Goal: Information Seeking & Learning: Compare options

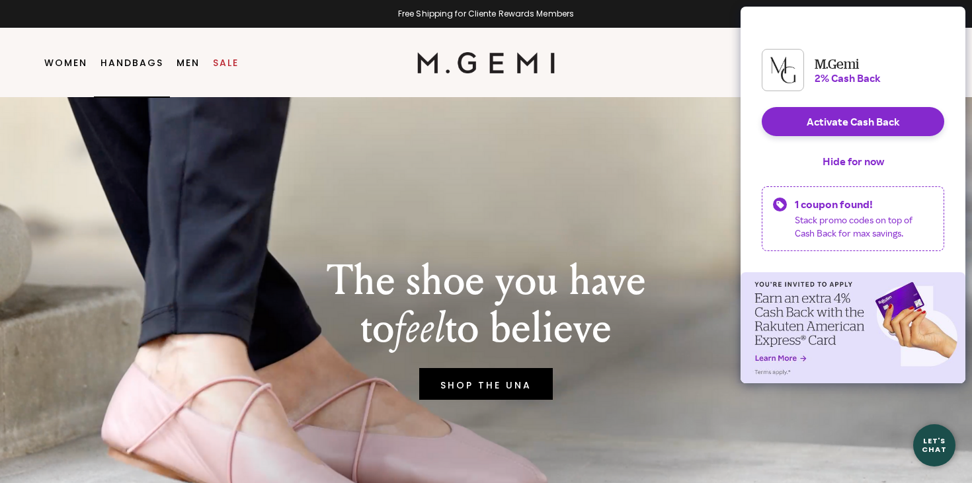
click at [126, 63] on link "Handbags" at bounding box center [131, 63] width 63 height 11
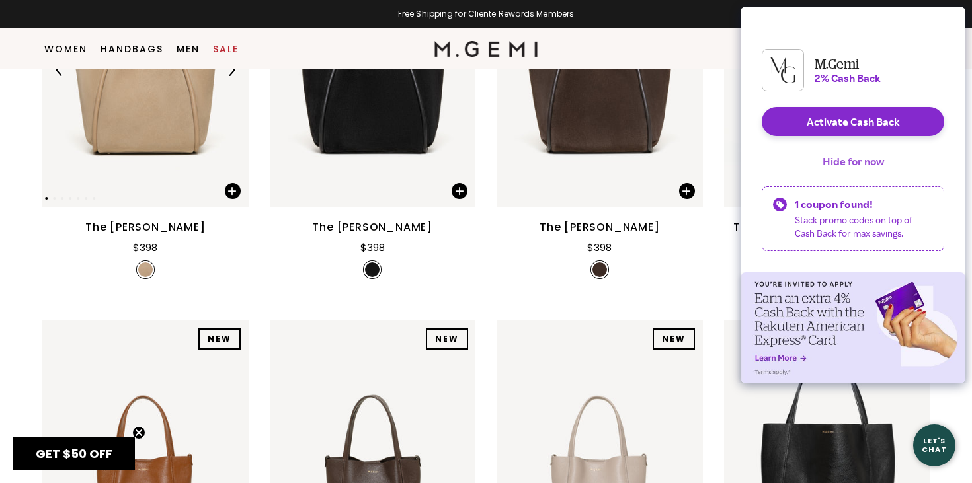
click at [829, 172] on button "Hide for now" at bounding box center [853, 161] width 83 height 29
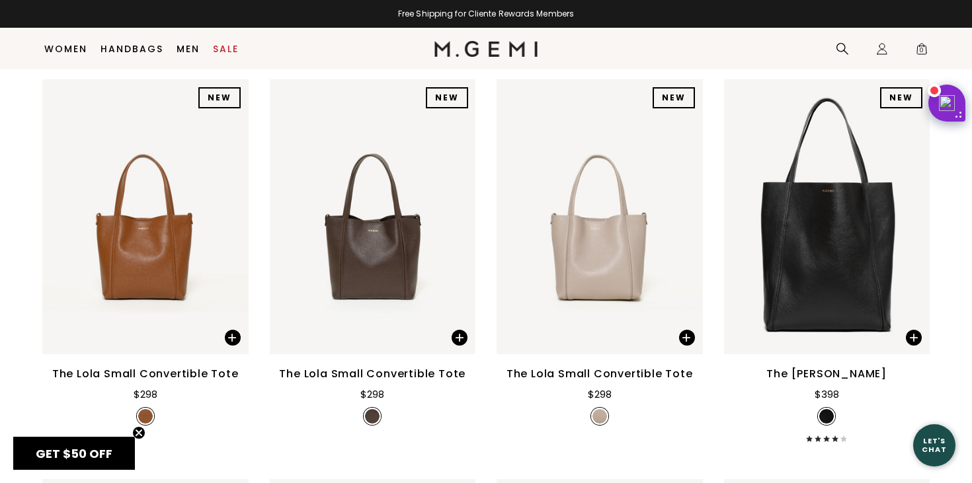
scroll to position [594, 0]
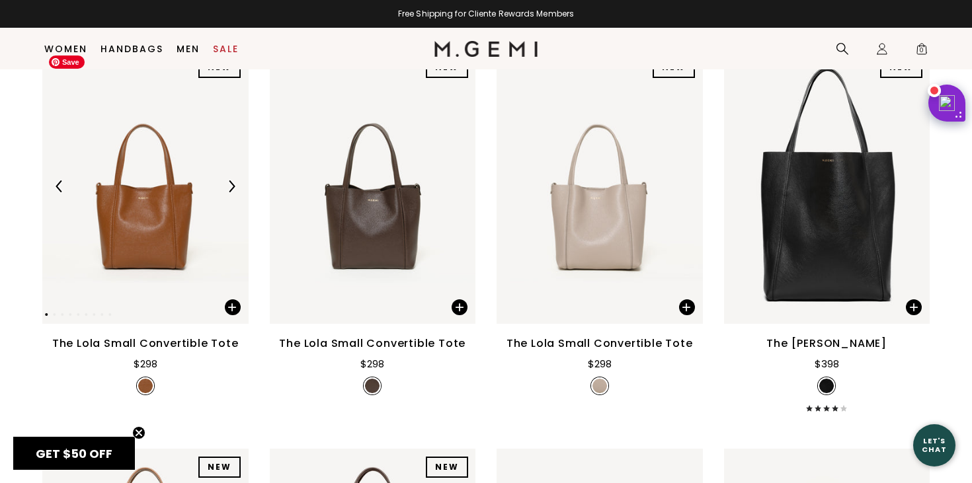
click at [169, 218] on img at bounding box center [145, 186] width 206 height 275
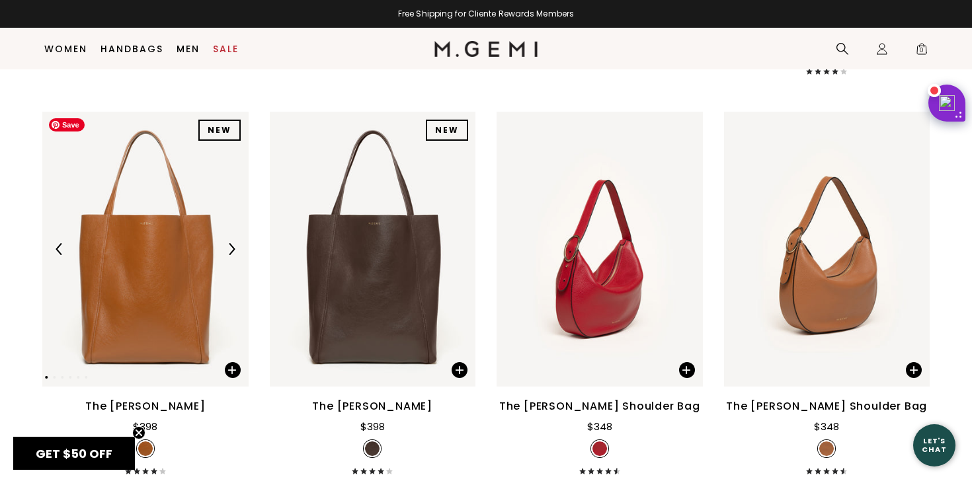
scroll to position [940, 0]
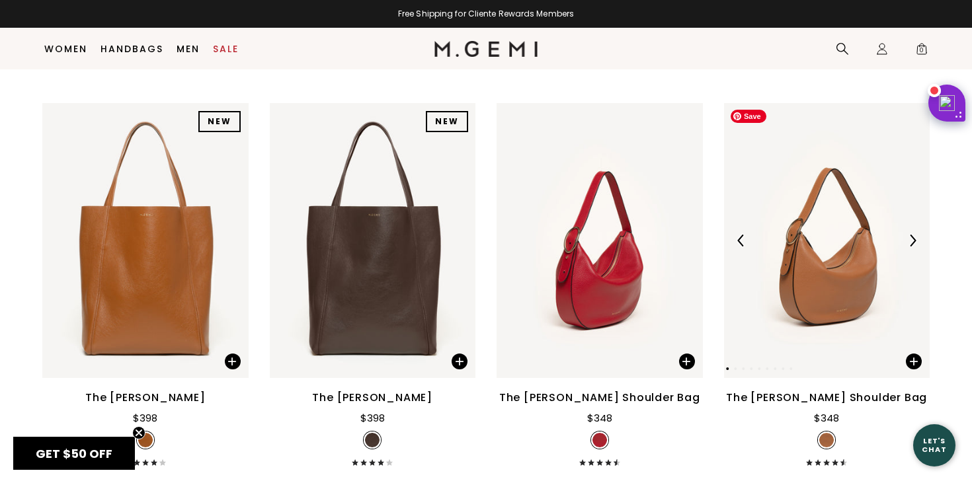
click at [847, 263] on img at bounding box center [827, 240] width 206 height 275
click at [181, 284] on img at bounding box center [145, 240] width 206 height 275
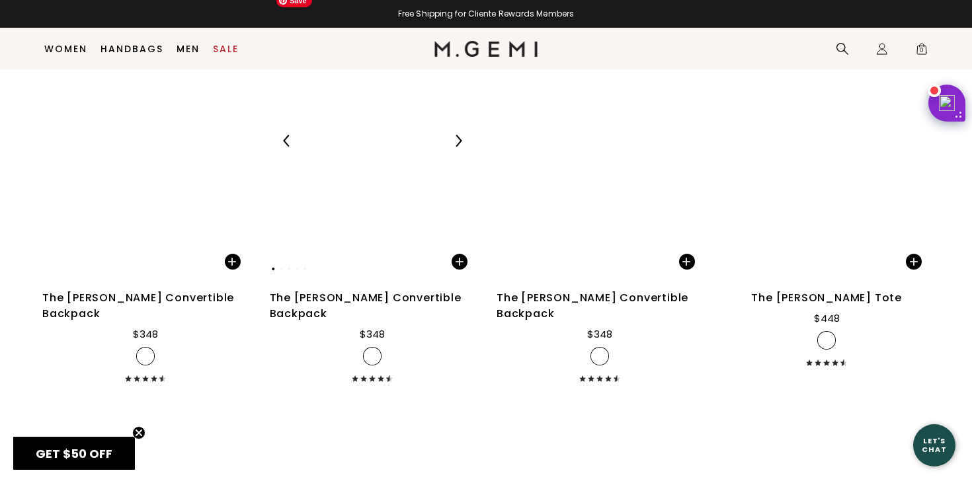
scroll to position [3050, 0]
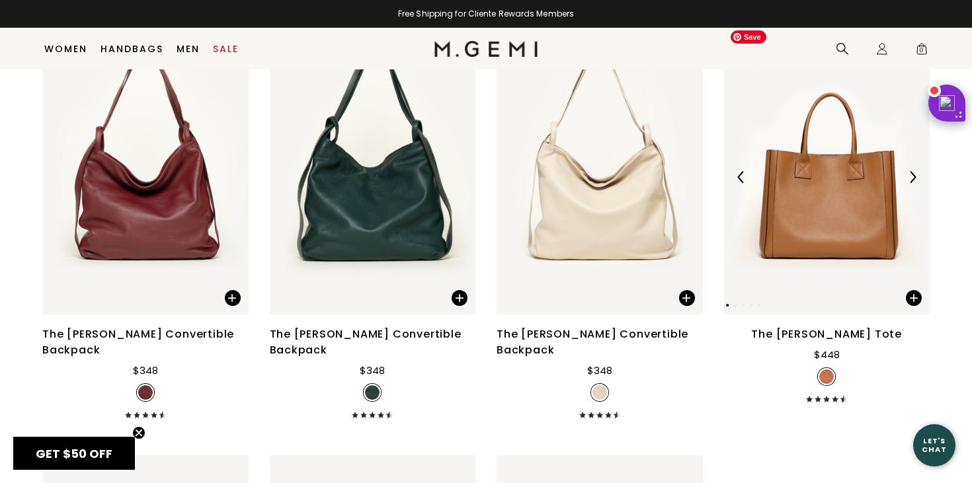
click at [810, 192] on img at bounding box center [827, 177] width 206 height 275
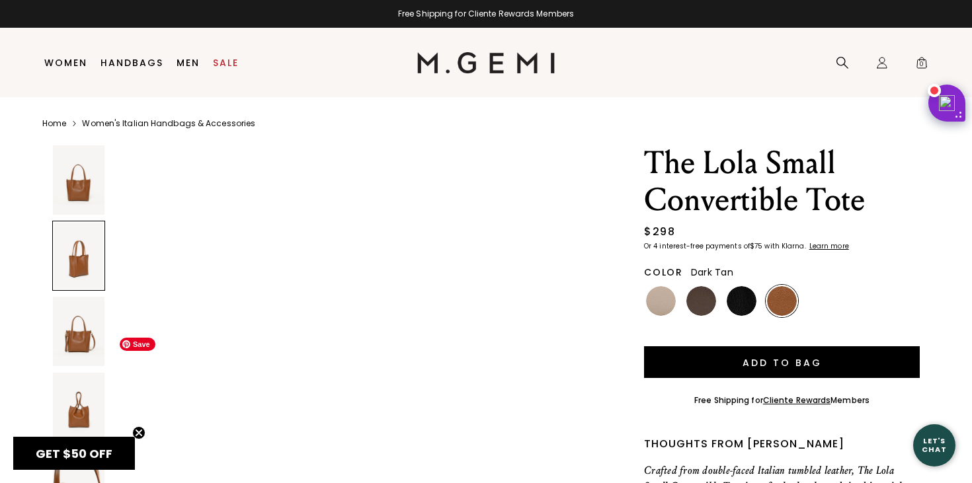
scroll to position [933, 0]
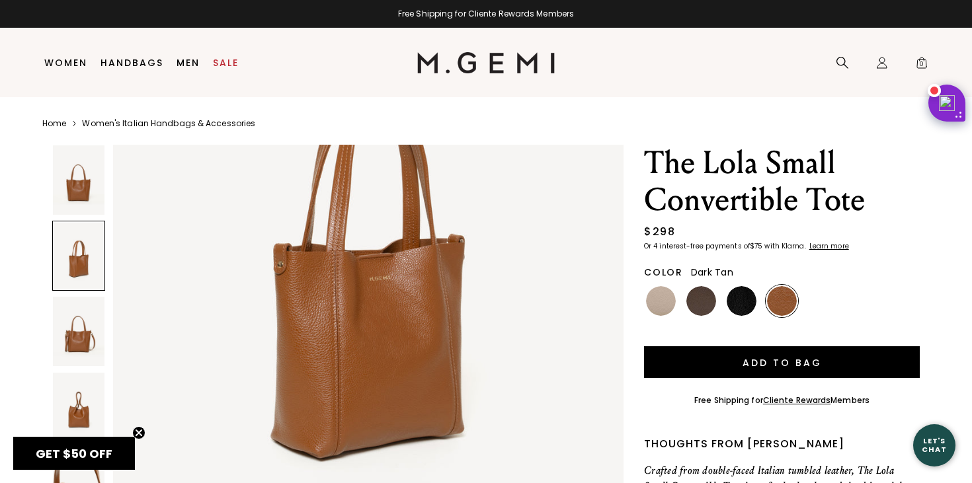
click at [92, 404] on img at bounding box center [79, 407] width 52 height 69
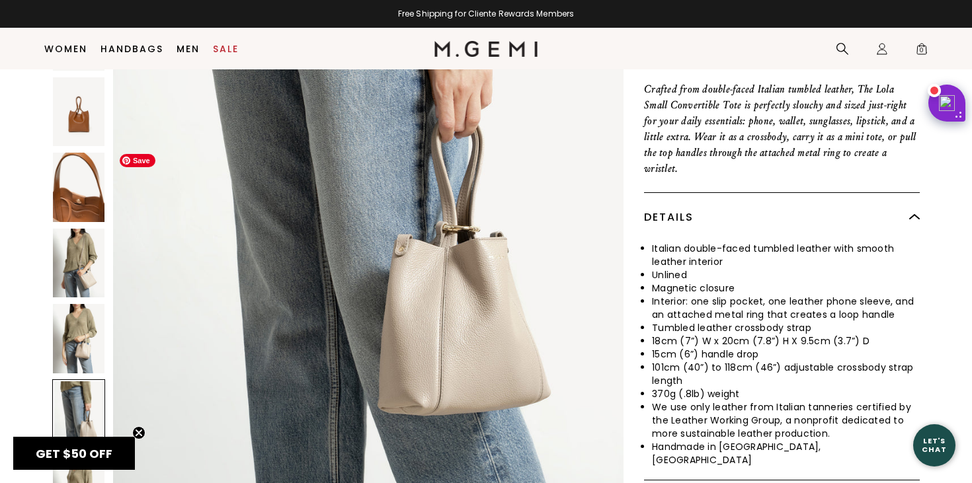
scroll to position [4939, 0]
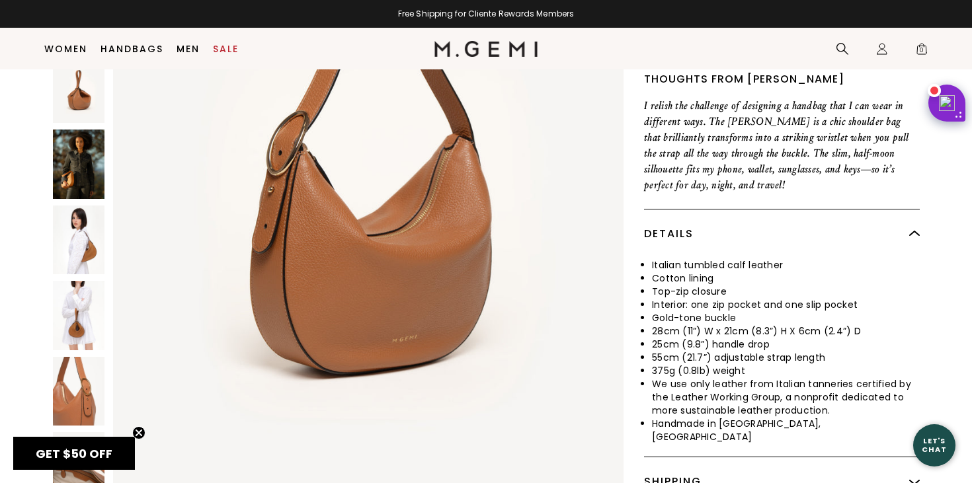
scroll to position [412, 0]
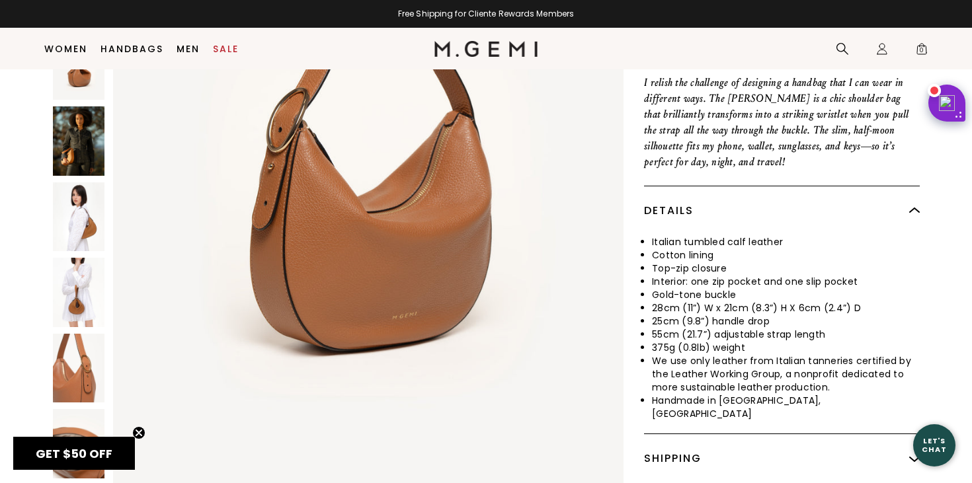
click at [79, 333] on img at bounding box center [79, 367] width 52 height 69
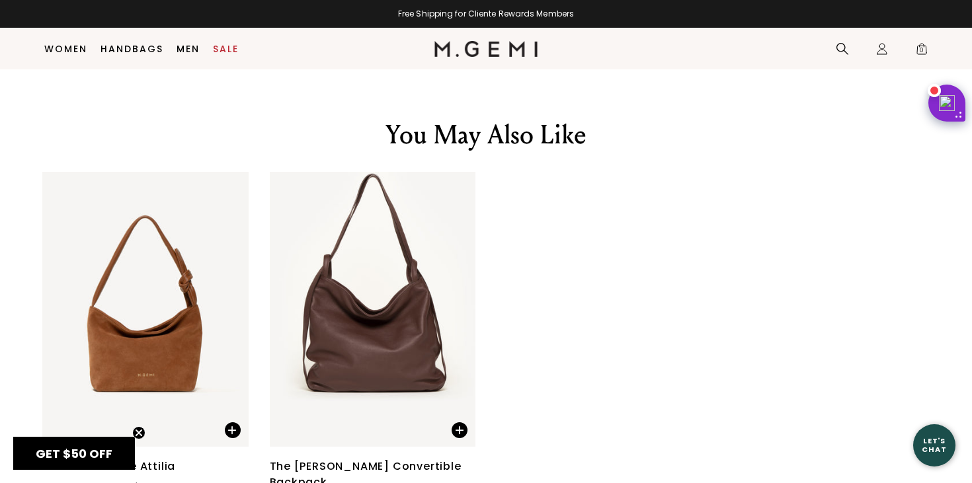
scroll to position [2205, 0]
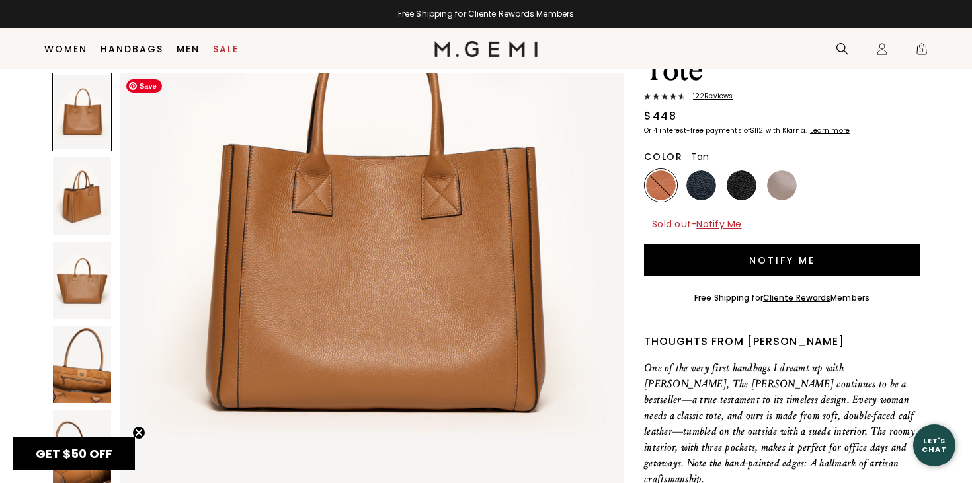
scroll to position [198, 0]
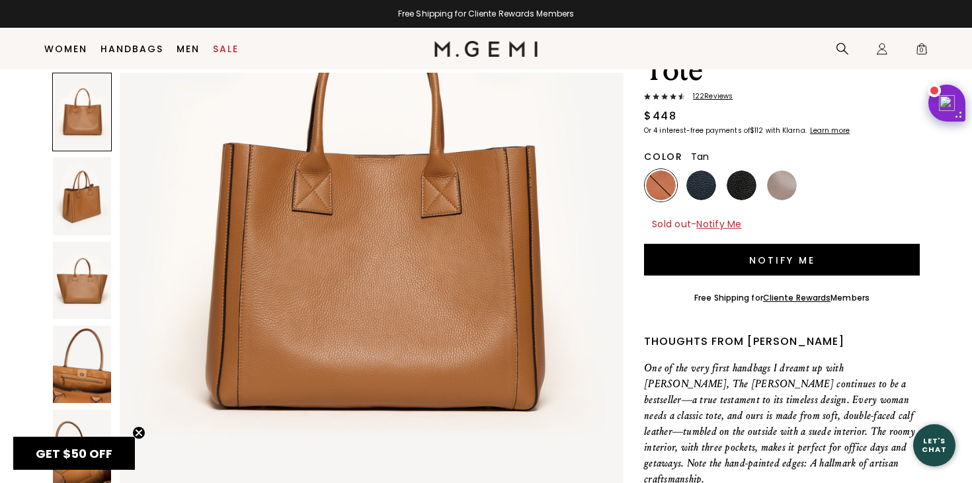
click at [91, 396] on img at bounding box center [82, 364] width 58 height 77
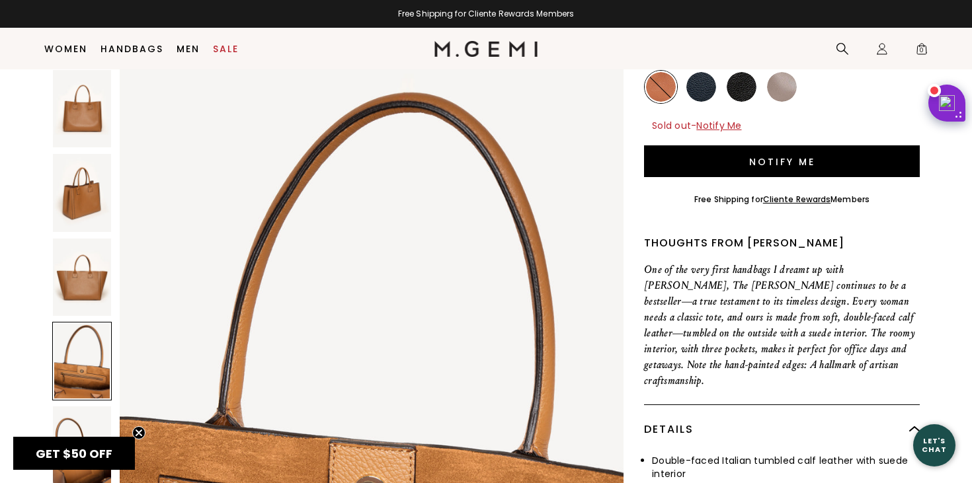
scroll to position [467, 0]
